Goal: Task Accomplishment & Management: Use online tool/utility

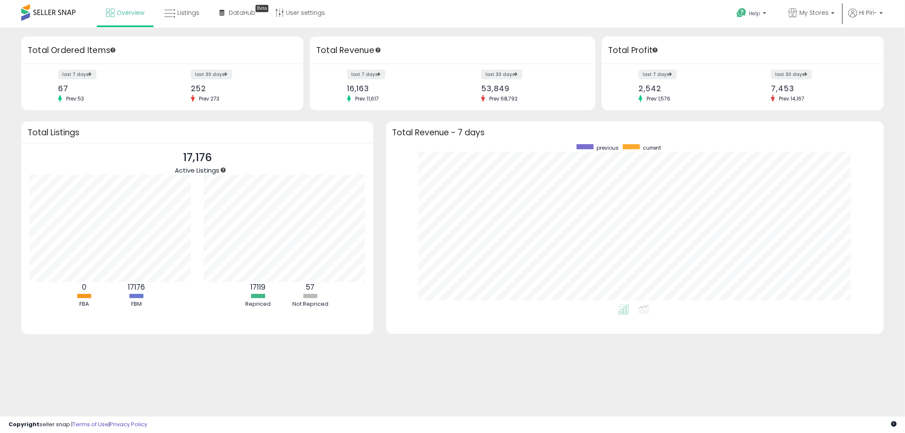
scroll to position [160, 481]
click at [175, 14] on link "Listings" at bounding box center [182, 12] width 48 height 25
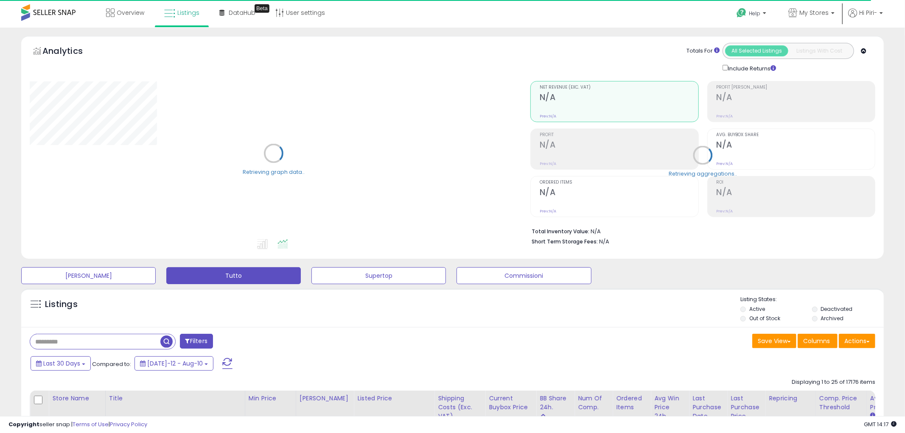
click at [844, 345] on button "Actions" at bounding box center [850, 341] width 36 height 14
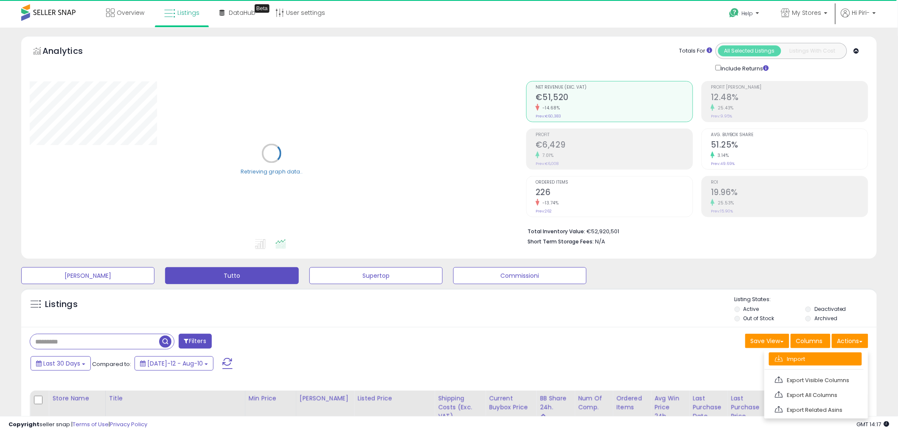
click at [830, 362] on link "Import" at bounding box center [815, 359] width 93 height 13
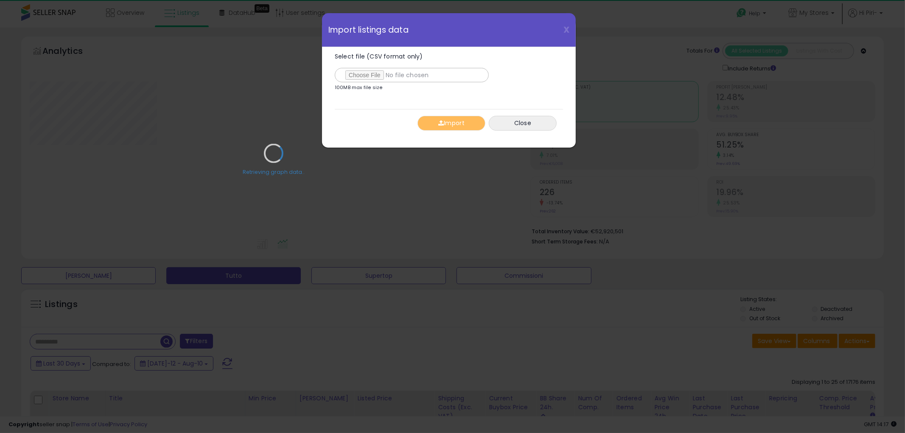
click at [359, 75] on div "Retrieving graph data.." at bounding box center [273, 160] width 501 height 174
click at [368, 73] on div "Retrieving graph data.." at bounding box center [273, 160] width 501 height 174
click at [365, 76] on div "Retrieving graph data.." at bounding box center [273, 160] width 501 height 174
click at [365, 73] on div "Retrieving graph data.." at bounding box center [273, 160] width 501 height 174
click at [365, 75] on div "Retrieving graph data.." at bounding box center [273, 160] width 501 height 174
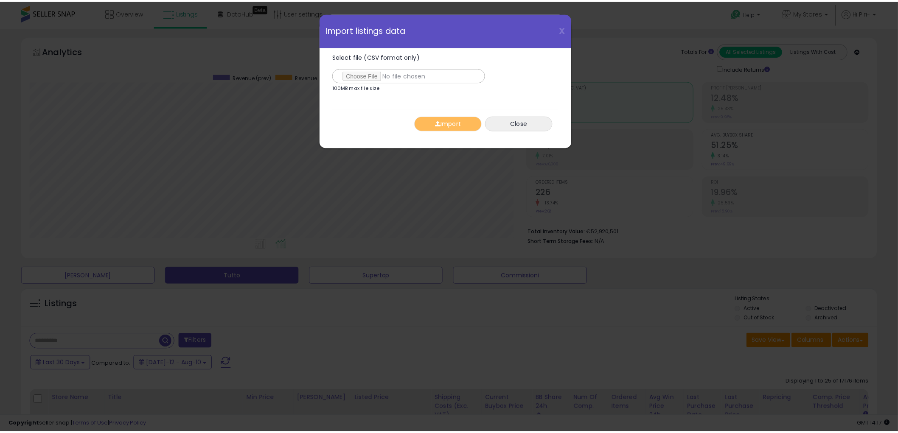
scroll to position [174, 501]
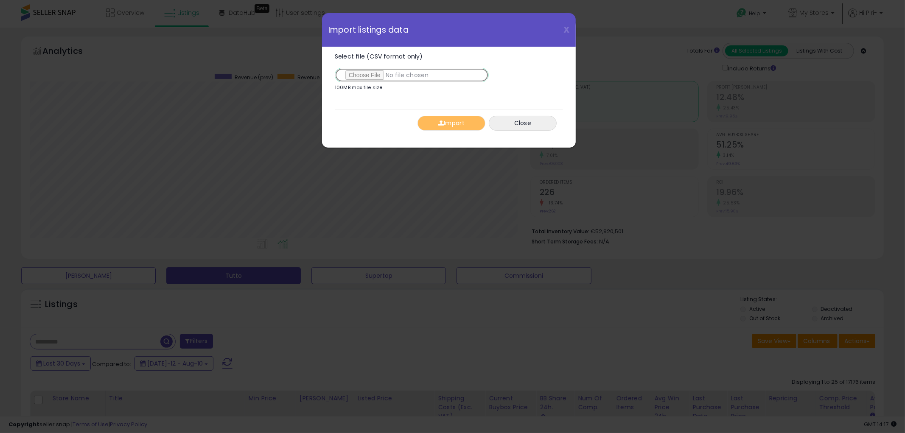
click at [350, 75] on input "Select file (CSV format only)" at bounding box center [412, 75] width 154 height 14
type input "**********"
click at [439, 127] on button "Import" at bounding box center [452, 123] width 68 height 15
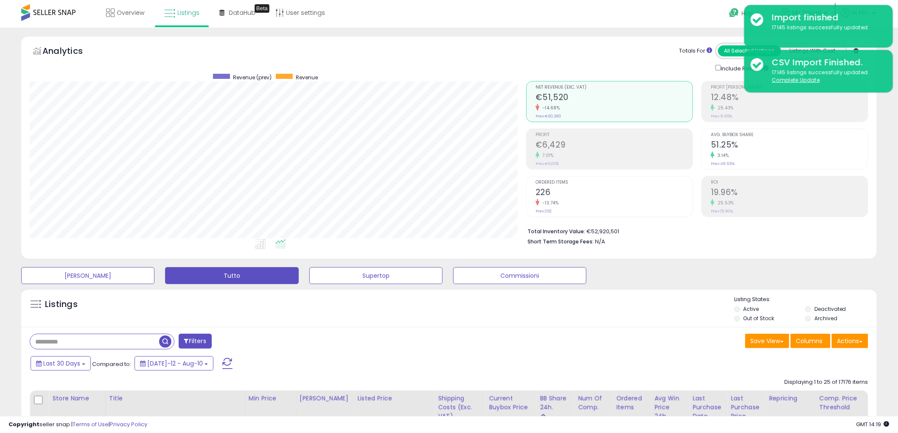
scroll to position [424197, 423874]
